Goal: Task Accomplishment & Management: Manage account settings

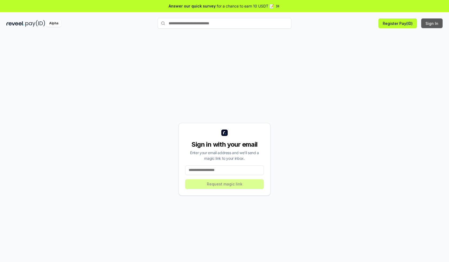
click at [433, 23] on button "Sign In" at bounding box center [432, 23] width 21 height 10
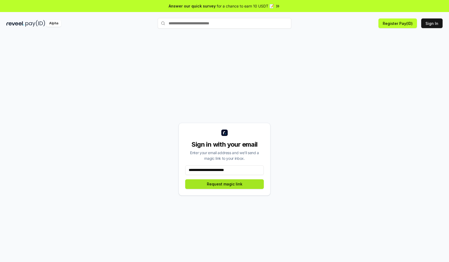
type input "**********"
click at [225, 184] on button "Request magic link" at bounding box center [224, 184] width 79 height 10
